Goal: Check status: Check status

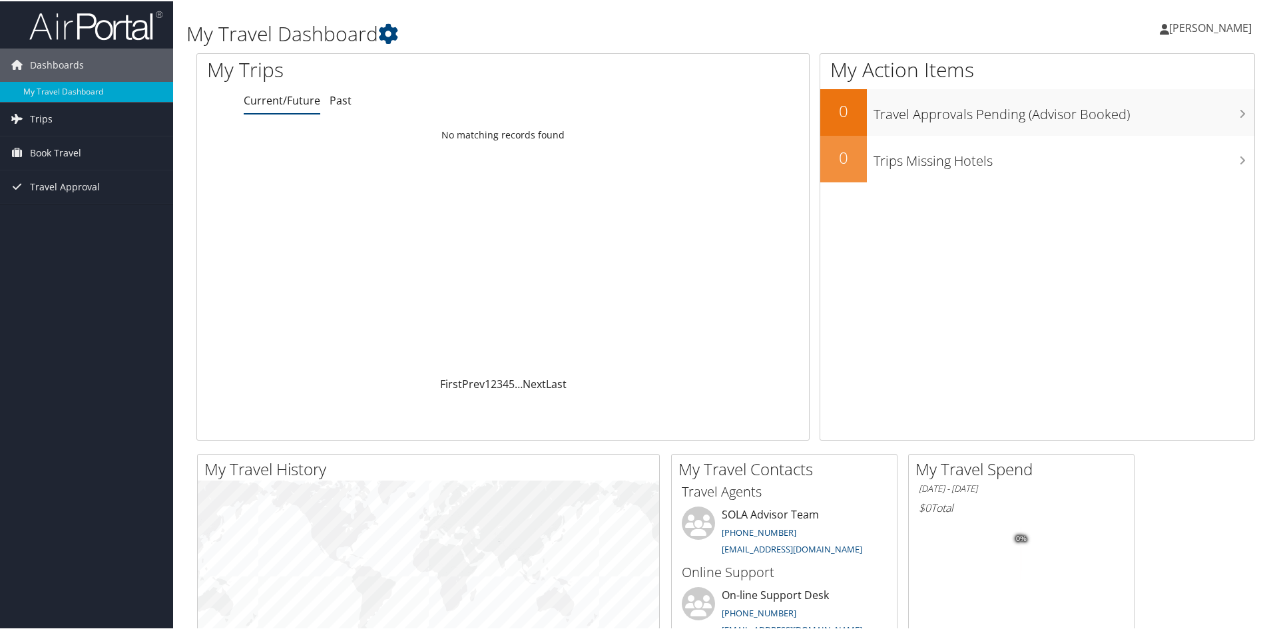
click at [1081, 27] on div "Camille Rodgers Camille Rodgers My Settings Travel Agency Contacts View Travel …" at bounding box center [1065, 32] width 426 height 51
click at [47, 188] on span "Travel Approval" at bounding box center [65, 185] width 70 height 33
click at [45, 272] on link "Approvals (Beta)" at bounding box center [86, 272] width 173 height 20
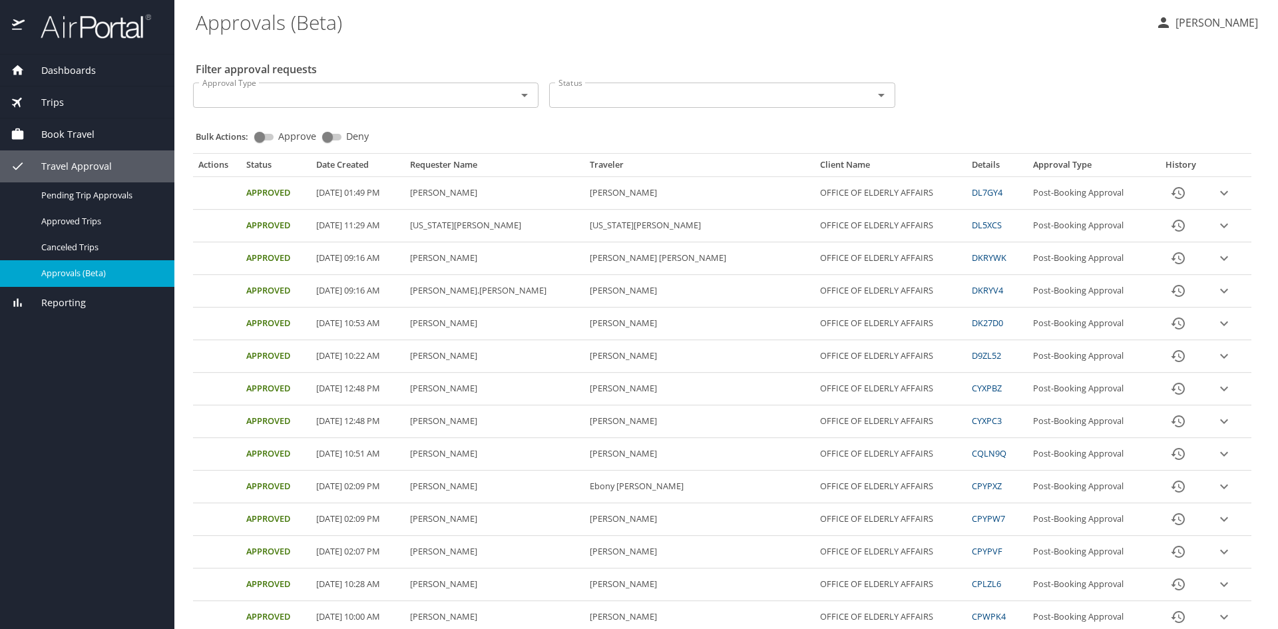
click at [937, 90] on div "Approval Type Approval Type Status Status" at bounding box center [722, 94] width 1069 height 44
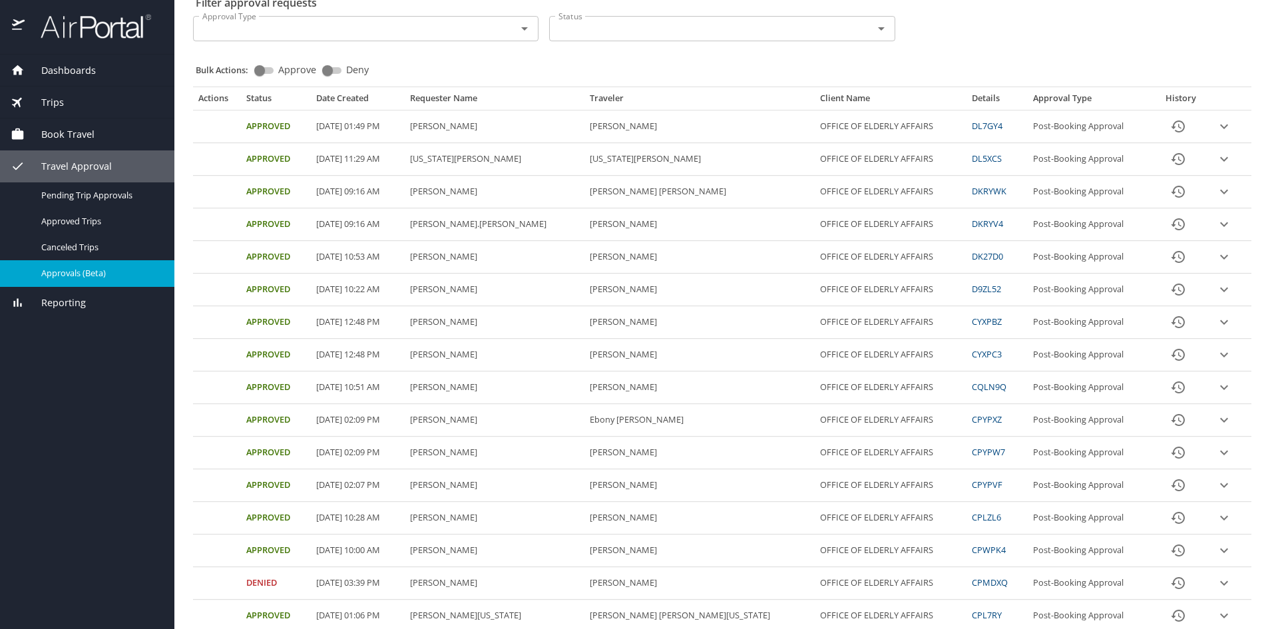
click at [1216, 287] on icon "expand row" at bounding box center [1224, 290] width 16 height 16
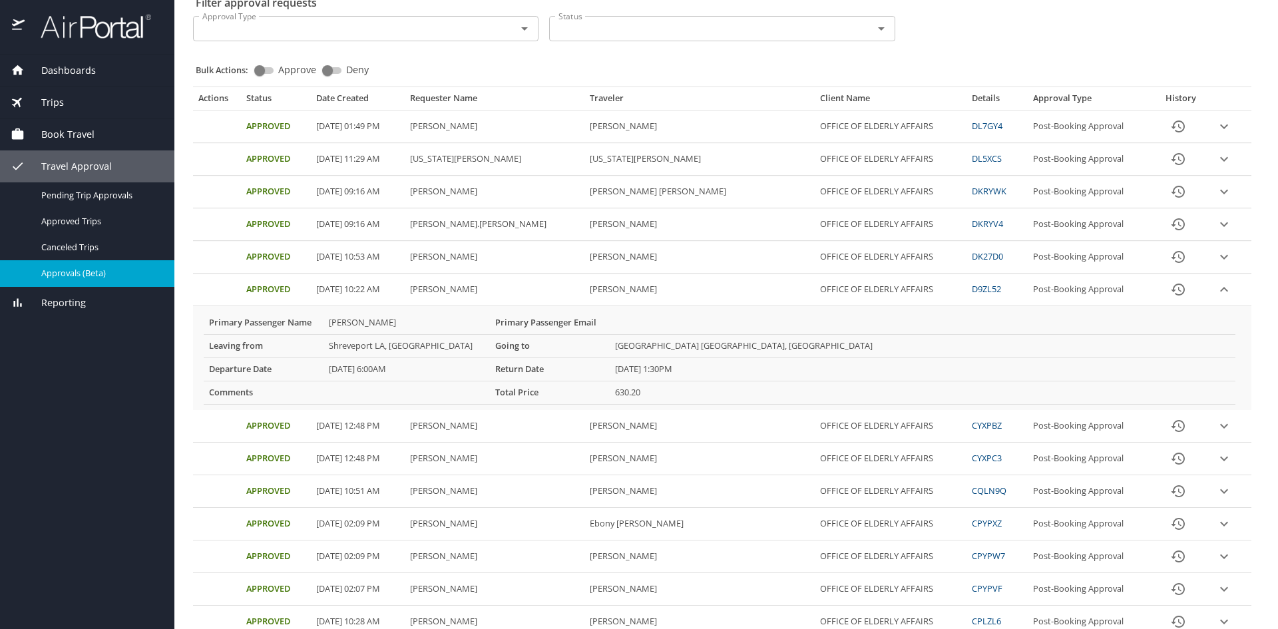
click at [1216, 287] on icon "expand row" at bounding box center [1224, 290] width 16 height 16
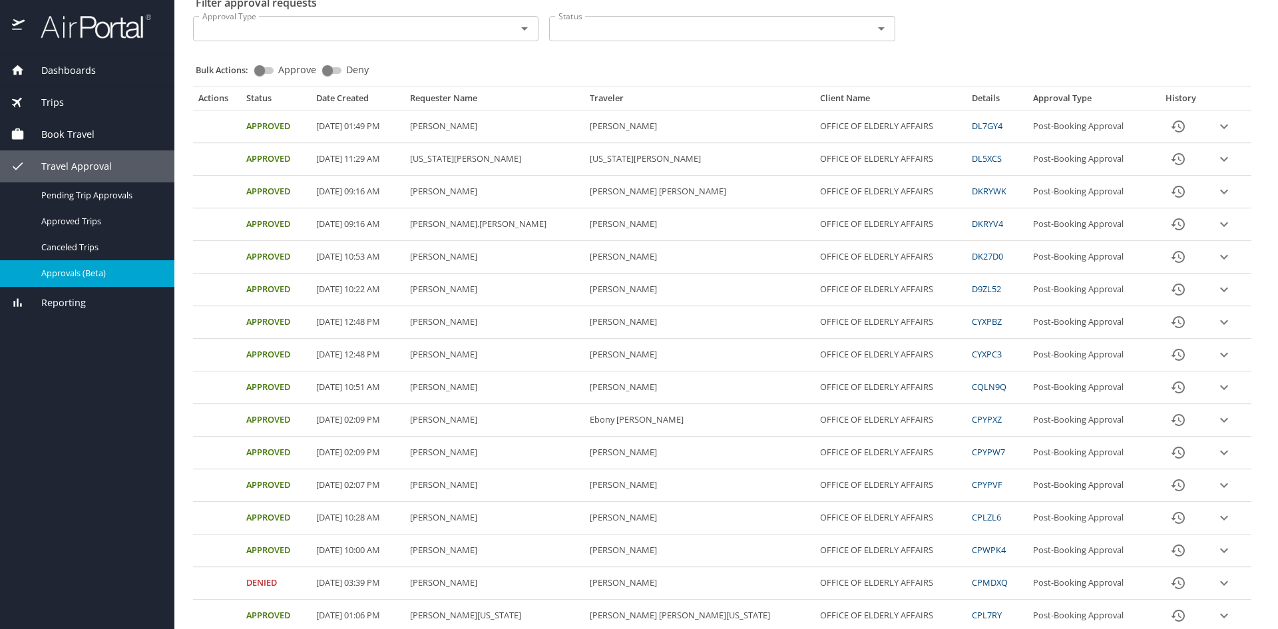
click at [1216, 256] on icon "expand row" at bounding box center [1224, 257] width 16 height 16
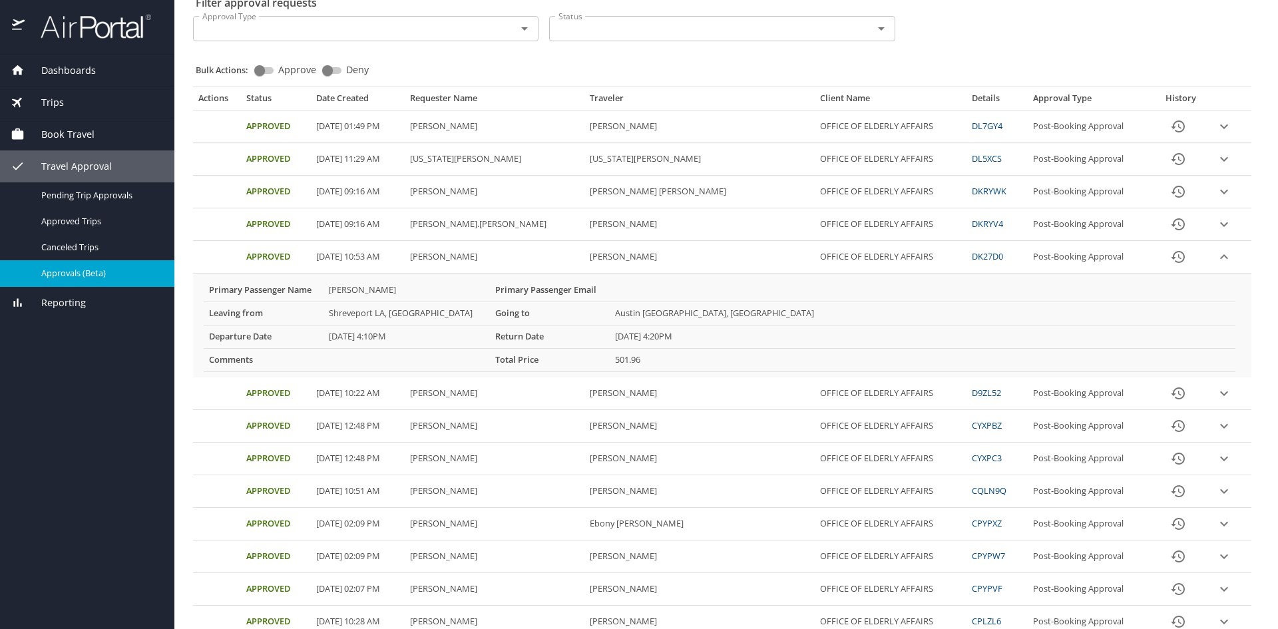
click at [1216, 254] on icon "expand row" at bounding box center [1224, 257] width 16 height 16
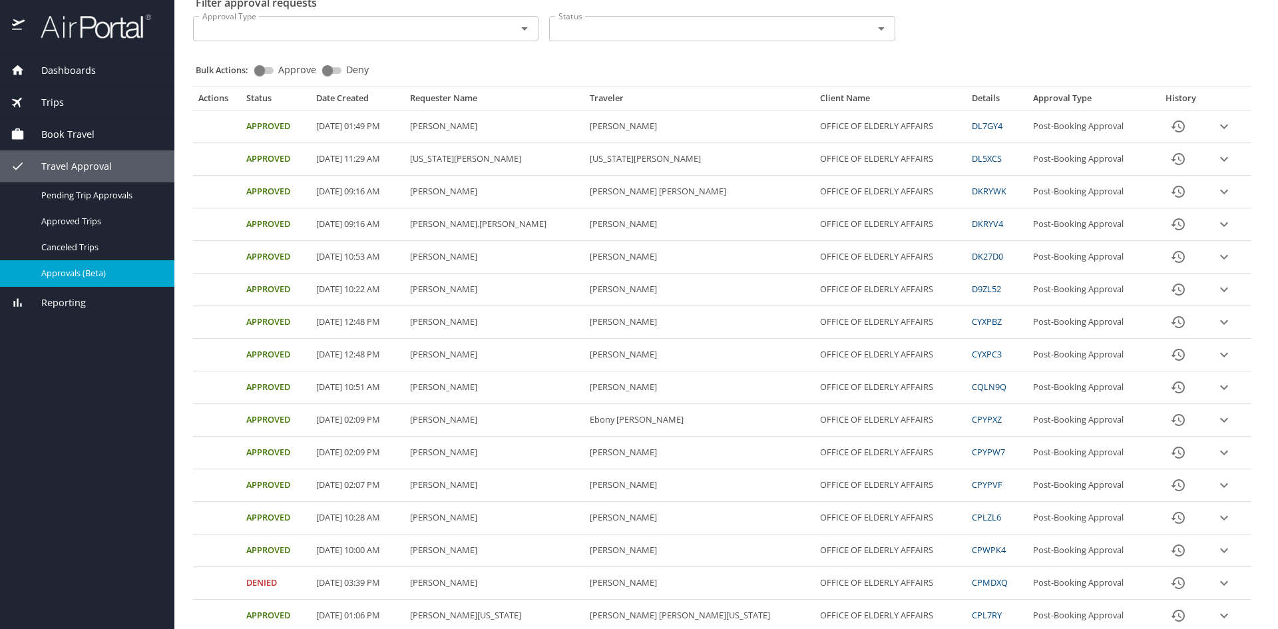
click at [1220, 226] on icon "expand row" at bounding box center [1224, 224] width 8 height 5
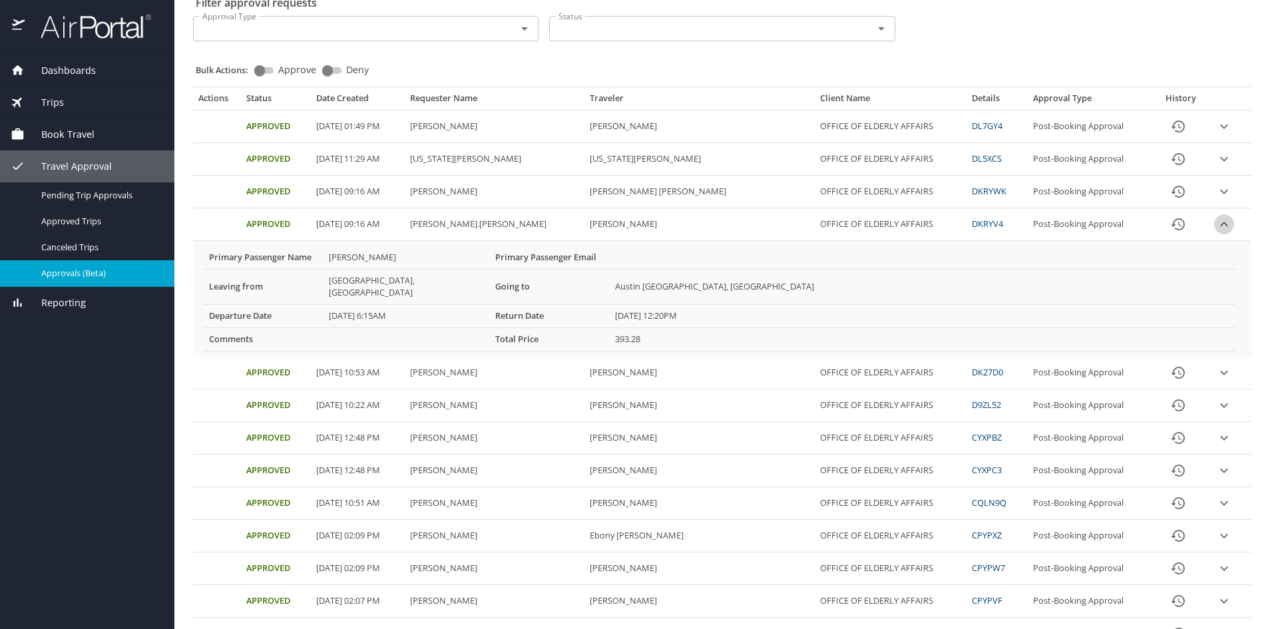
click at [1220, 224] on icon "expand row" at bounding box center [1224, 224] width 8 height 5
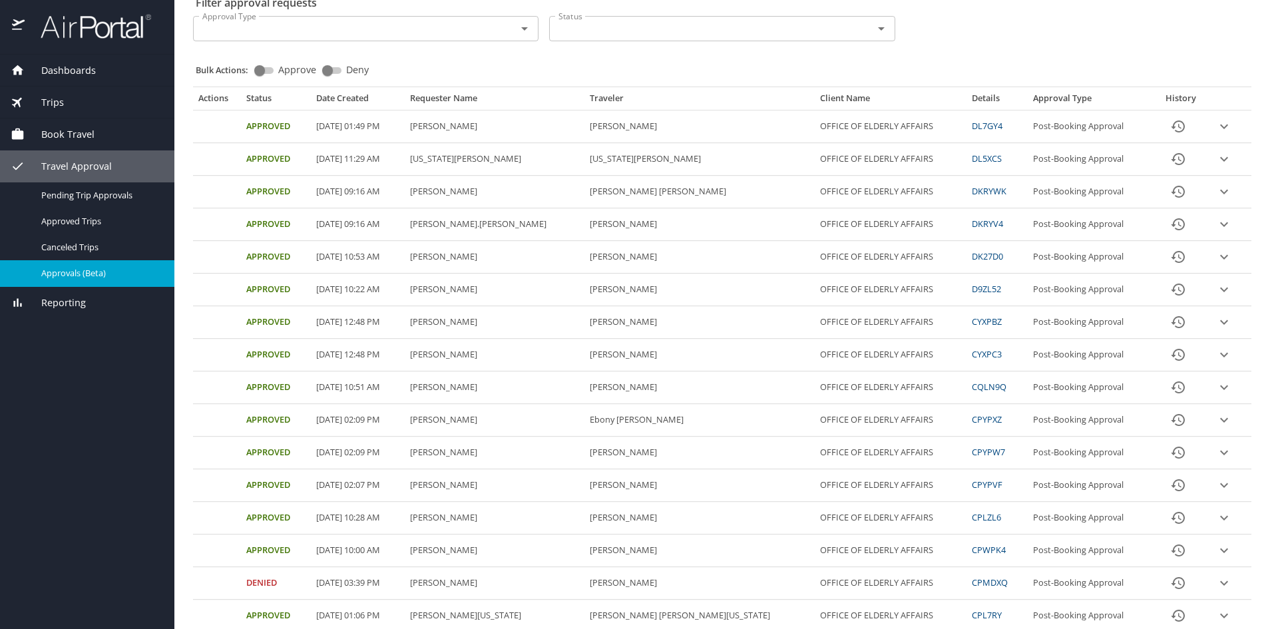
click at [1220, 192] on icon "expand row" at bounding box center [1224, 192] width 8 height 5
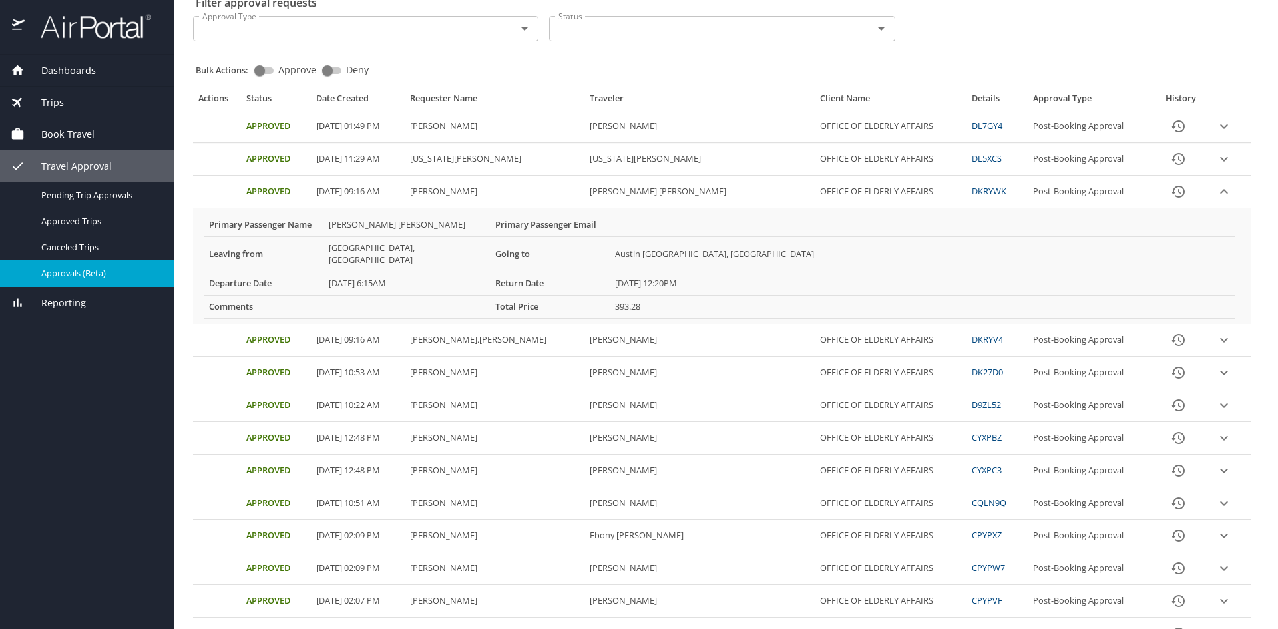
click at [1216, 191] on icon "expand row" at bounding box center [1224, 192] width 16 height 16
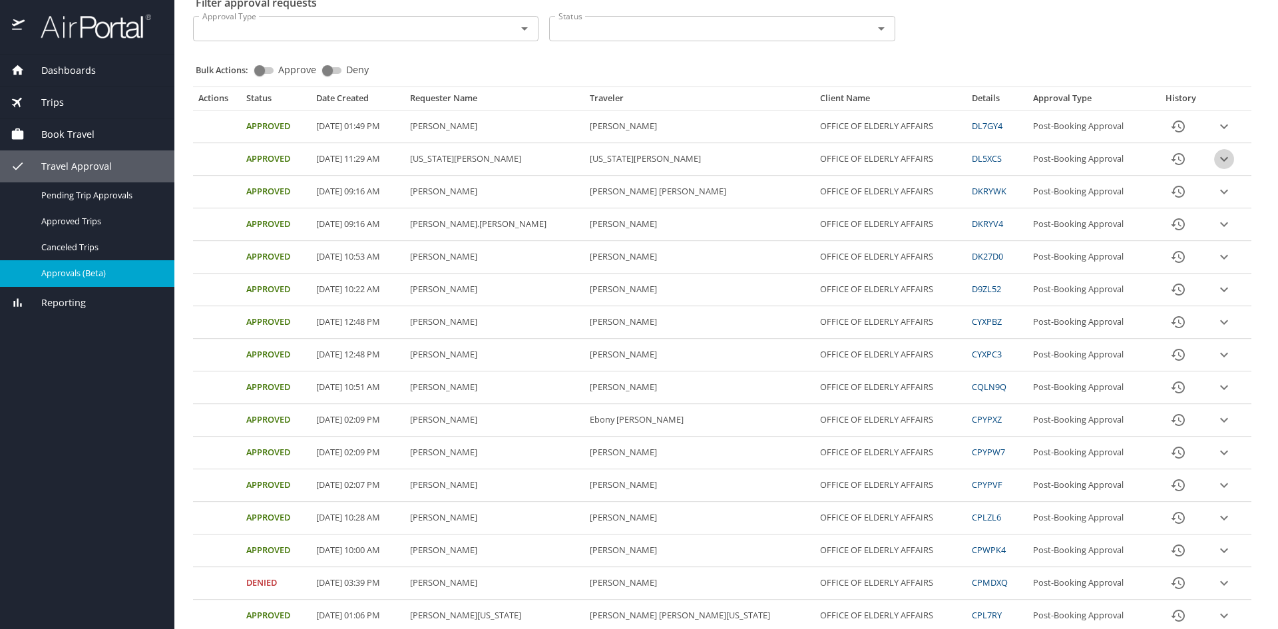
click at [1216, 160] on icon "expand row" at bounding box center [1224, 159] width 16 height 16
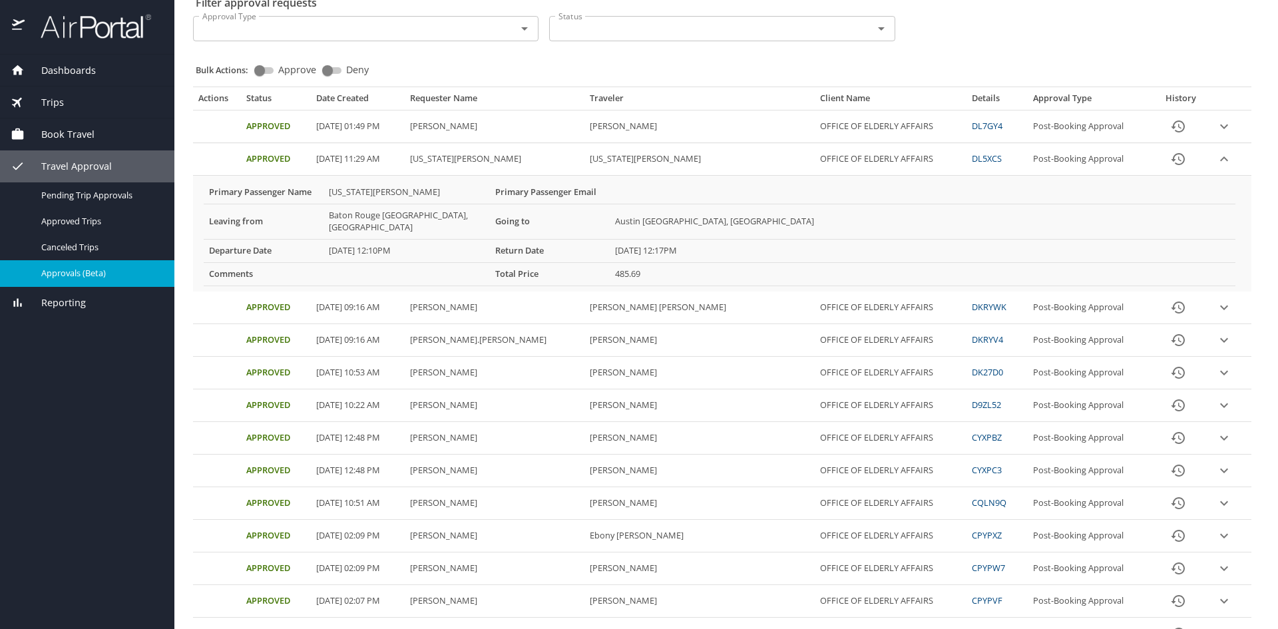
click at [1216, 155] on icon "expand row" at bounding box center [1224, 159] width 16 height 16
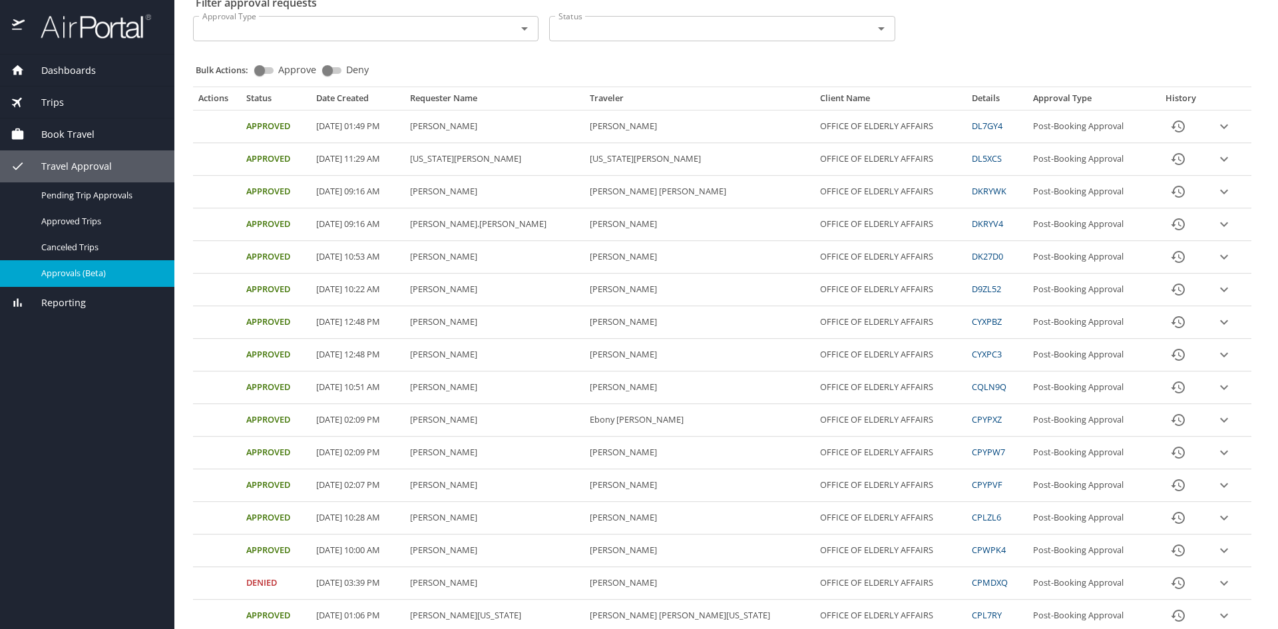
click at [1220, 127] on icon "expand row" at bounding box center [1224, 127] width 8 height 5
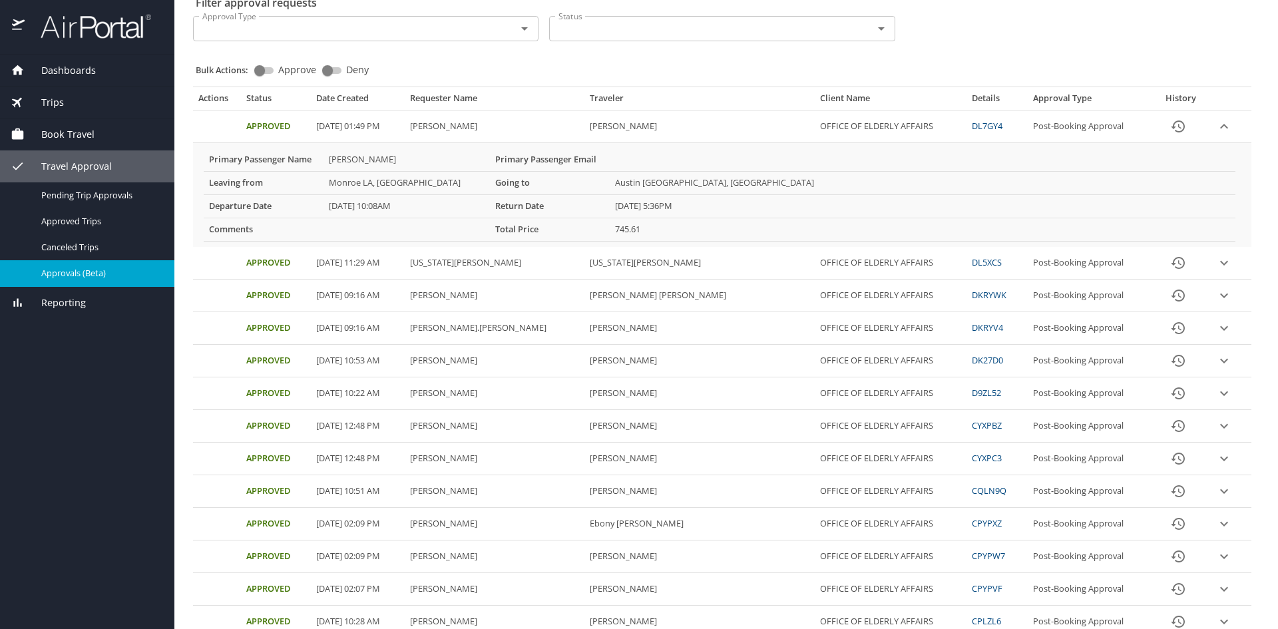
click at [1216, 124] on icon "expand row" at bounding box center [1224, 127] width 16 height 16
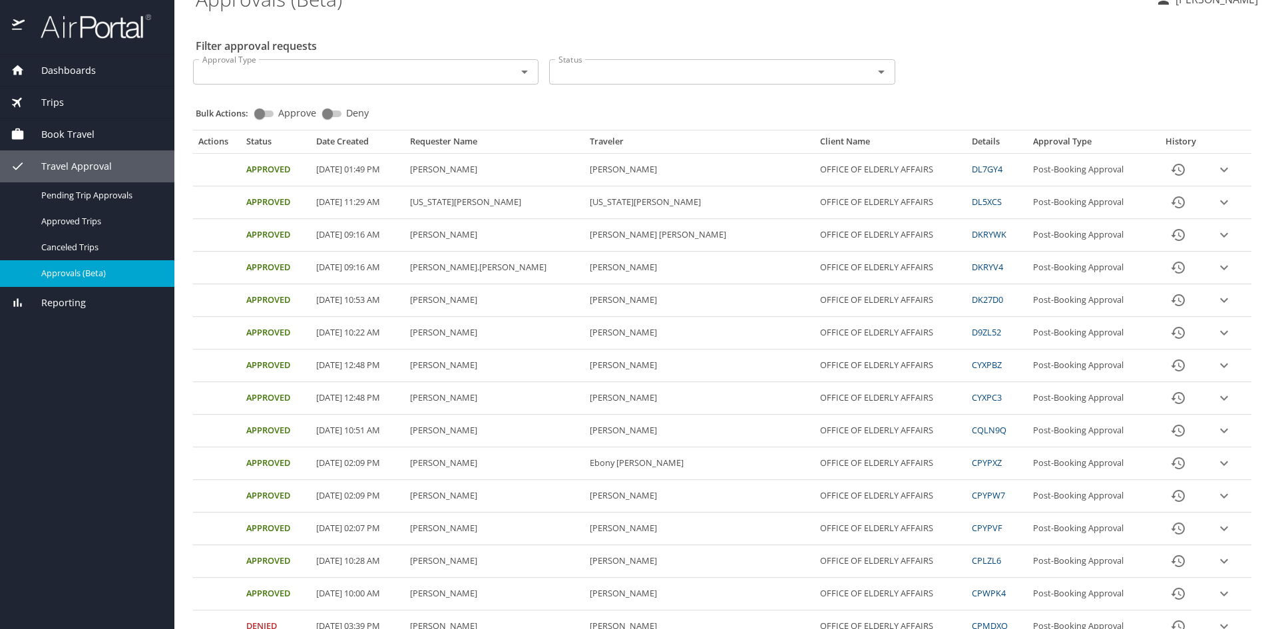
scroll to position [0, 0]
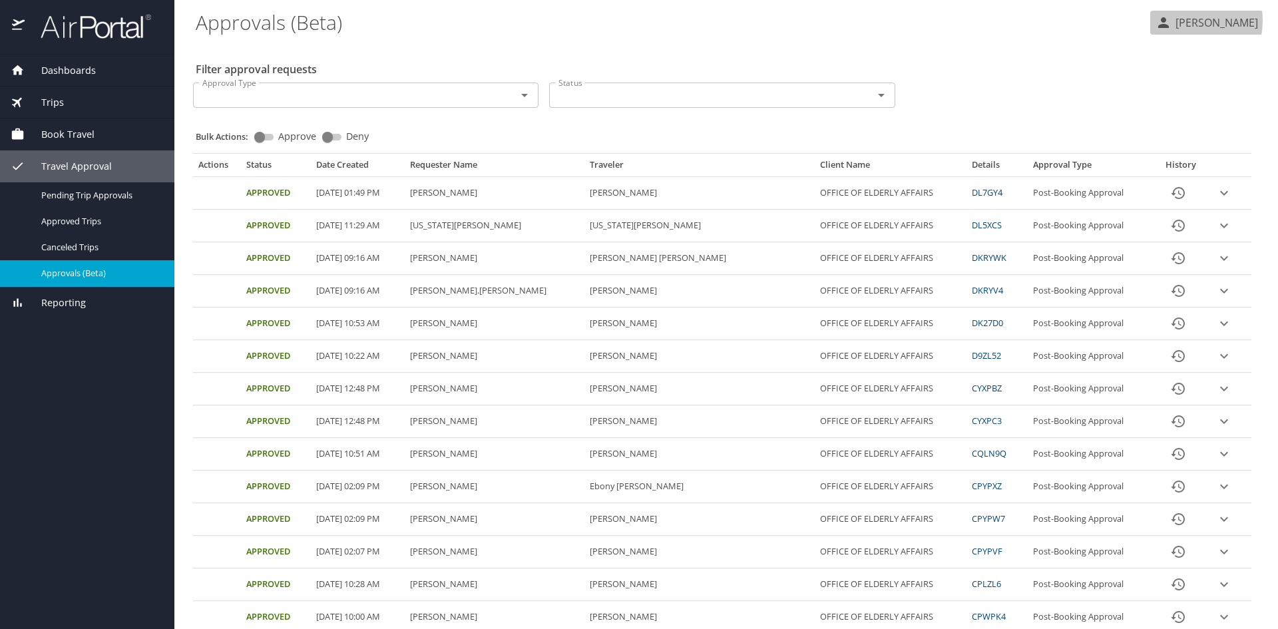
click at [1172, 21] on p "Camille Rodgers" at bounding box center [1215, 23] width 87 height 16
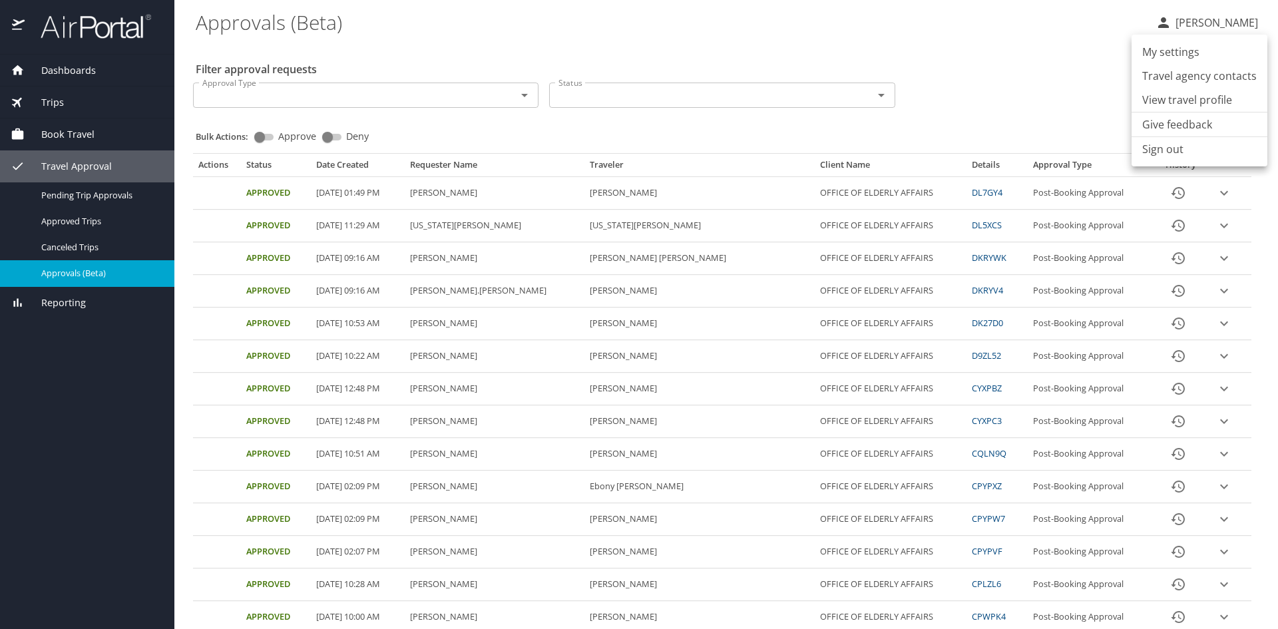
click at [1171, 150] on li "Sign out" at bounding box center [1200, 149] width 136 height 24
